Goal: Information Seeking & Learning: Learn about a topic

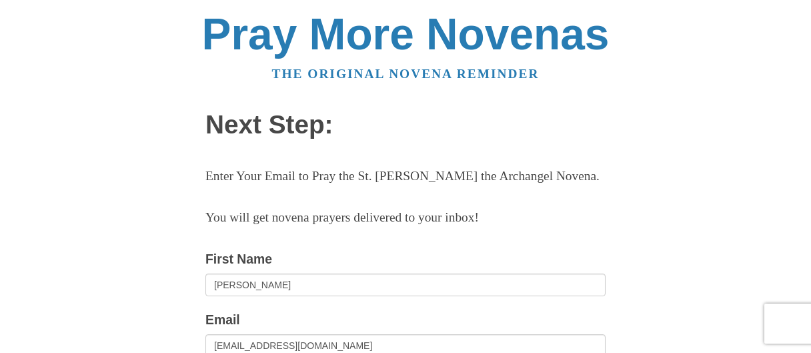
scroll to position [163, 0]
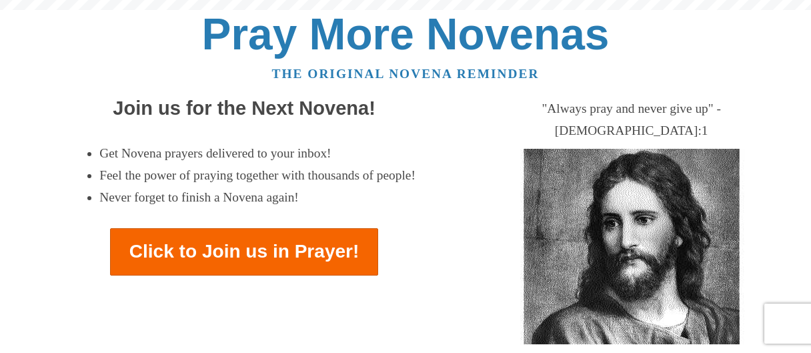
scroll to position [1710, 0]
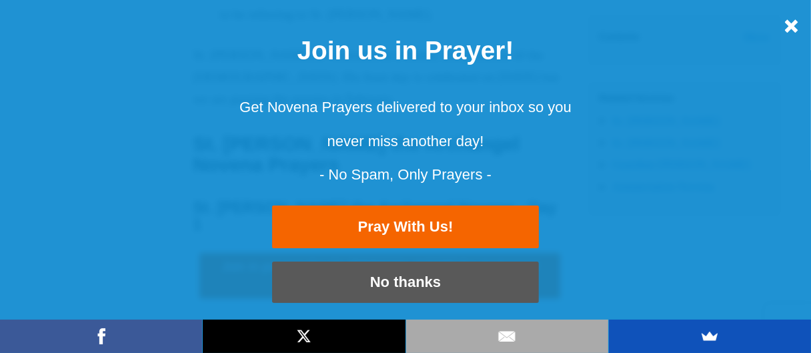
click at [787, 25] on div at bounding box center [791, 25] width 13 height 13
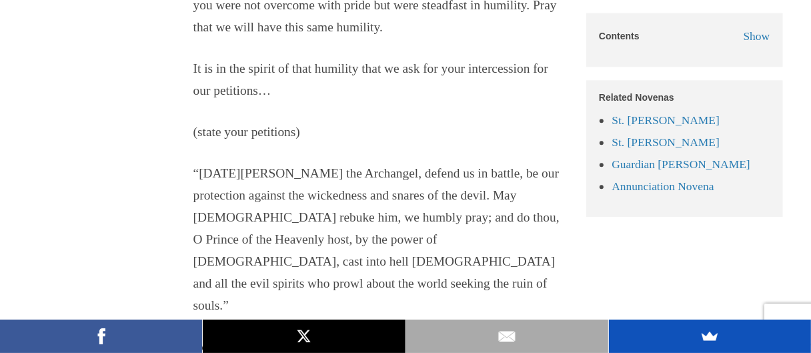
scroll to position [2468, 0]
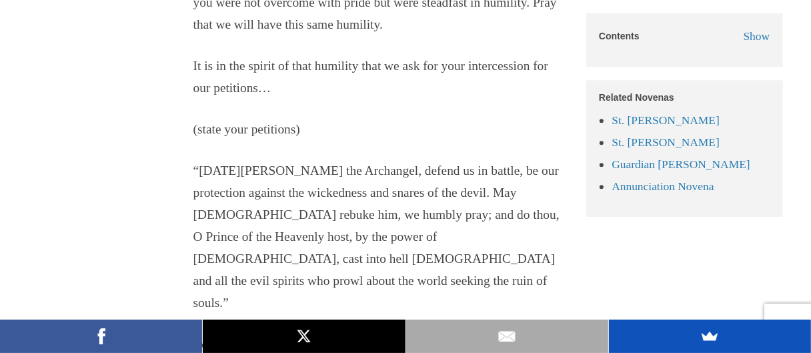
click at [418, 119] on p "(state your petitions)" at bounding box center [380, 130] width 374 height 22
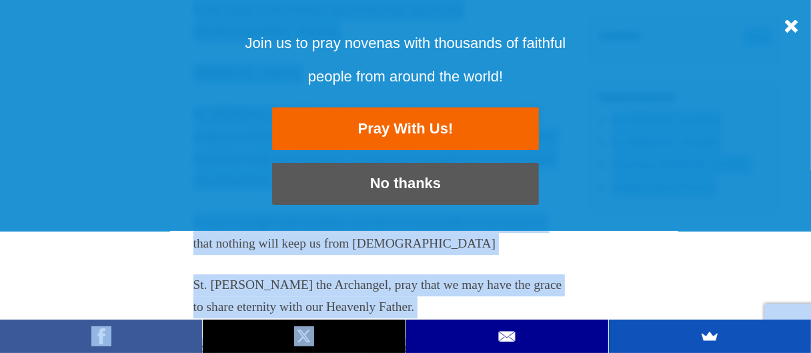
scroll to position [10254, 0]
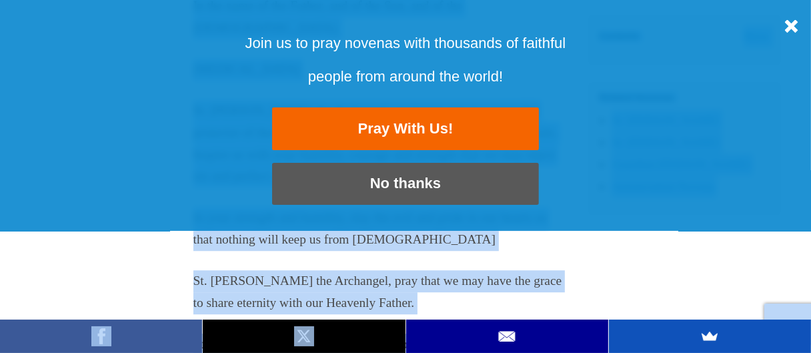
drag, startPoint x: 195, startPoint y: 43, endPoint x: 448, endPoint y: 336, distance: 386.9
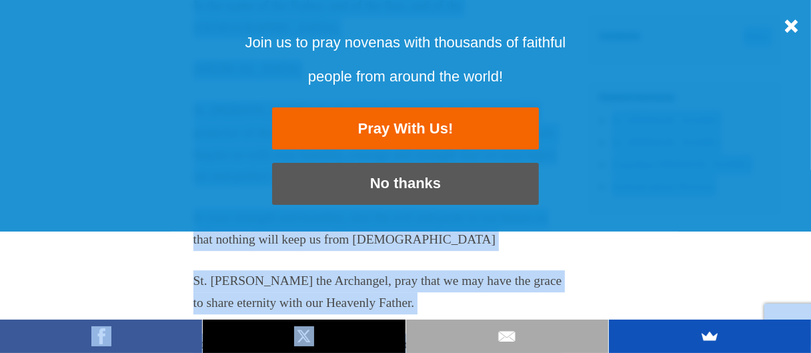
copy body "St. Michael the Archangel Novena Prayers St. Michael the Archangel Novena - Day…"
